Goal: Check status: Check status

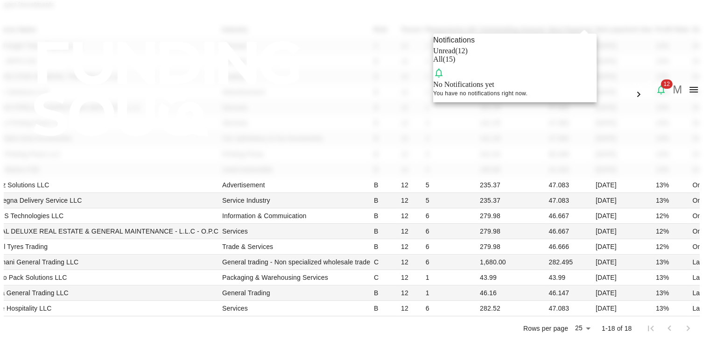
click at [583, 19] on div at bounding box center [355, 170] width 710 height 341
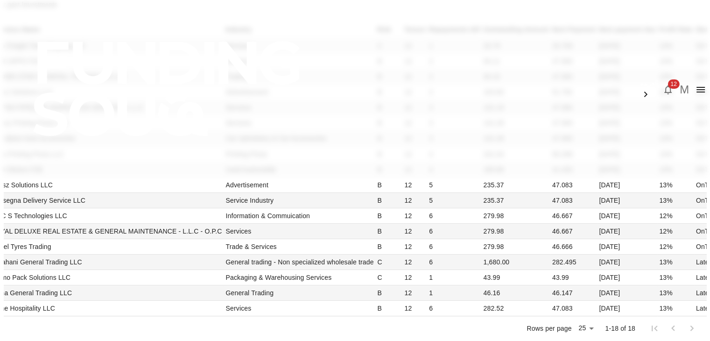
click at [583, 19] on div "Notifications Unread ( 12 ) All ( 15 ) No Notifications yet You have no notific…" at bounding box center [355, 170] width 710 height 341
click at [664, 85] on icon "button" at bounding box center [667, 89] width 7 height 9
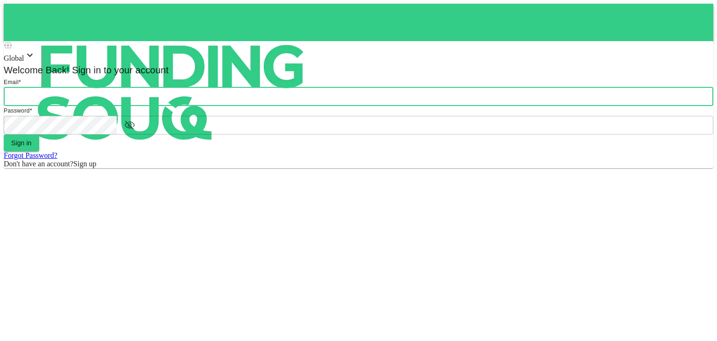
click at [346, 106] on input "email" at bounding box center [359, 96] width 710 height 19
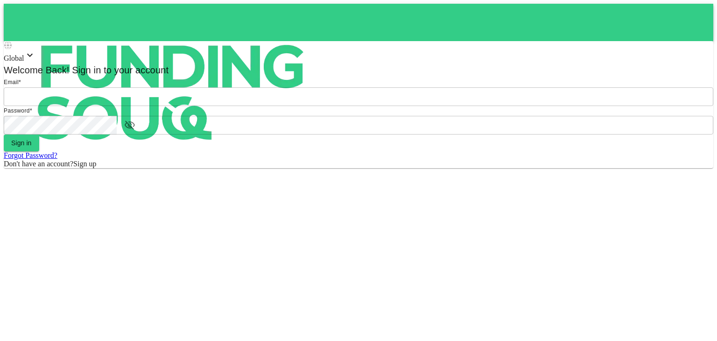
type input "[PERSON_NAME][EMAIL_ADDRESS][DOMAIN_NAME]"
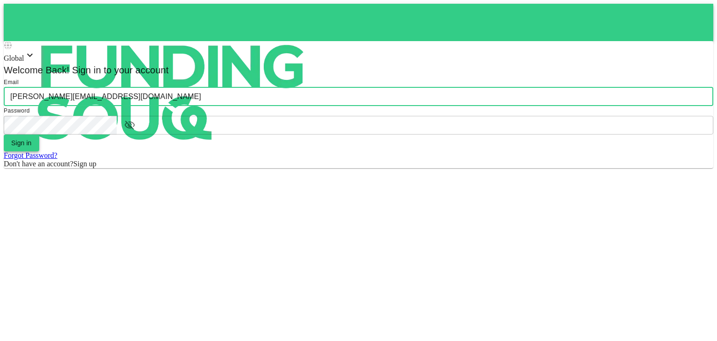
click at [39, 151] on button "Sign in" at bounding box center [21, 142] width 35 height 17
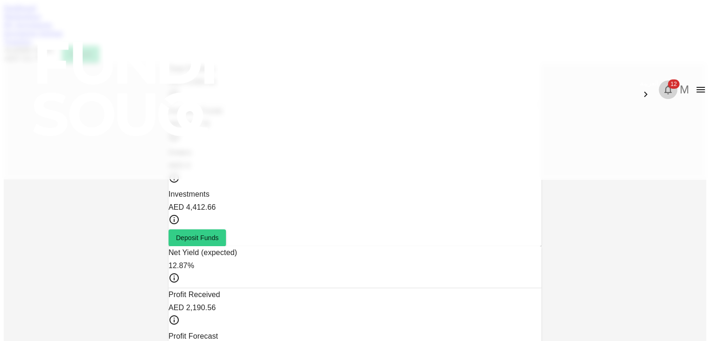
click at [662, 84] on icon "button" at bounding box center [667, 89] width 11 height 11
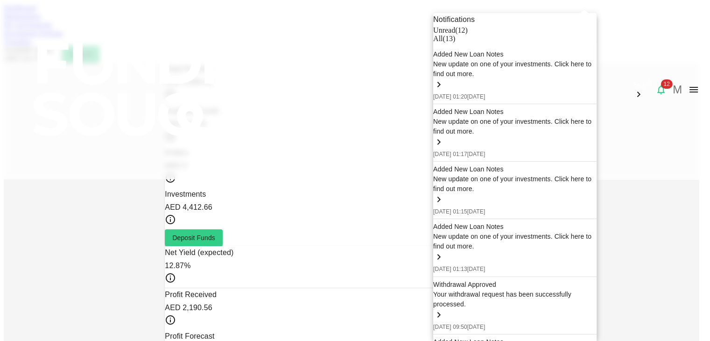
click at [237, 46] on div at bounding box center [355, 170] width 710 height 341
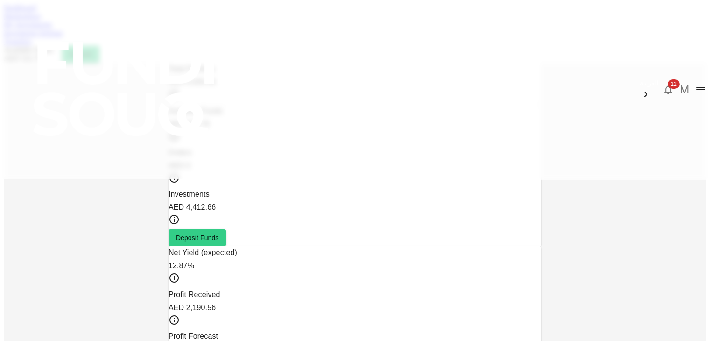
click at [52, 28] on link "My Investments" at bounding box center [28, 25] width 49 height 8
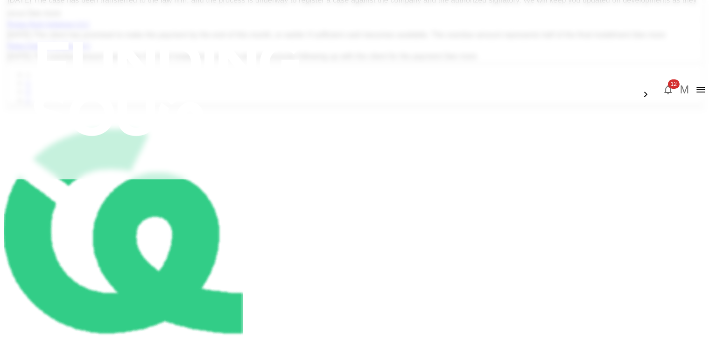
scroll to position [336, 0]
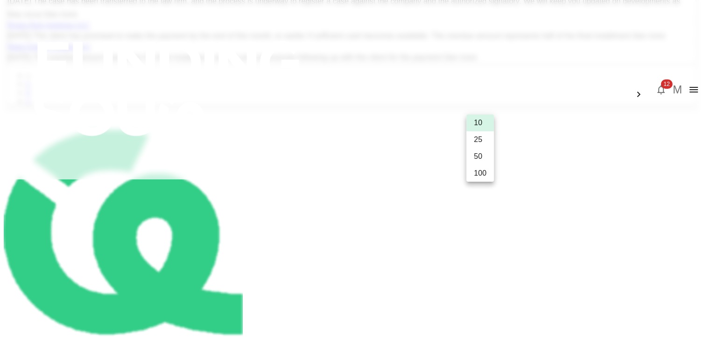
click at [476, 109] on body "العربية 12 M Dashboard Marketplace My Investments Investment Settings Transfers…" at bounding box center [355, 45] width 703 height 755
click at [472, 145] on li "25" at bounding box center [480, 139] width 28 height 17
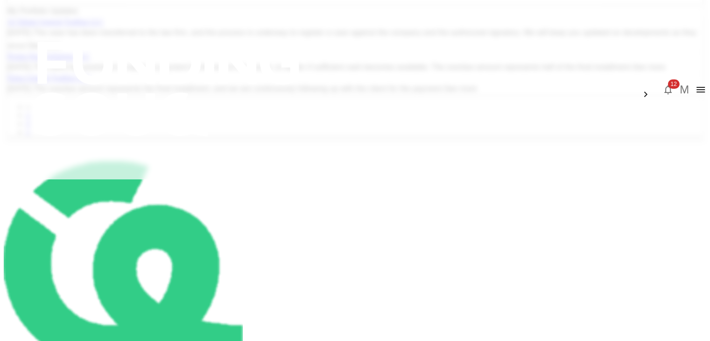
type input "25"
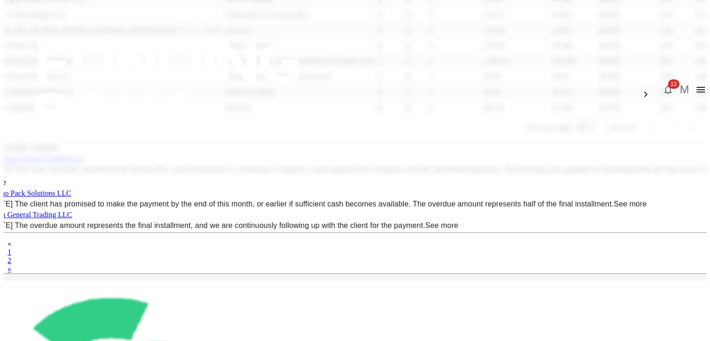
scroll to position [330, 0]
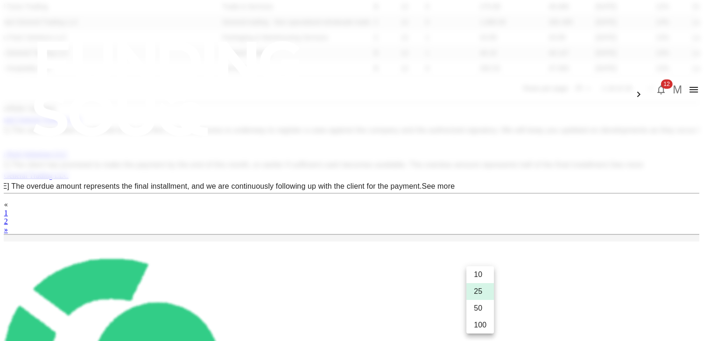
click at [67, 221] on div at bounding box center [355, 170] width 710 height 341
click at [683, 198] on div at bounding box center [355, 170] width 710 height 341
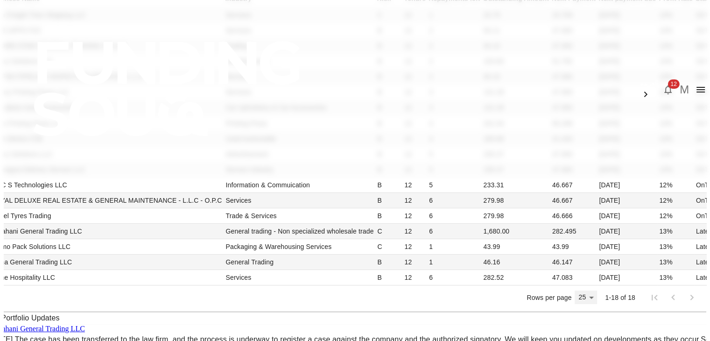
scroll to position [66, 0]
